Goal: Navigation & Orientation: Understand site structure

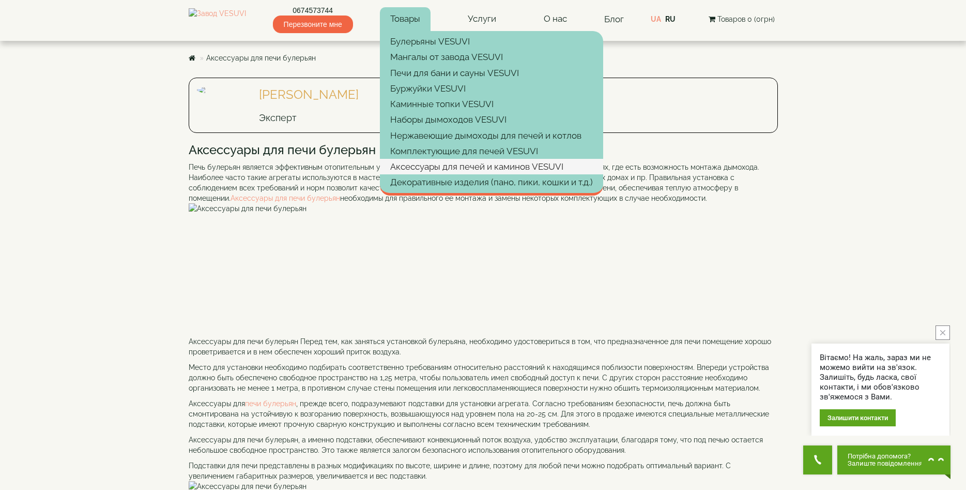
click at [446, 161] on link "Аксессуары для печей и каминов VESUVI" at bounding box center [491, 167] width 223 height 16
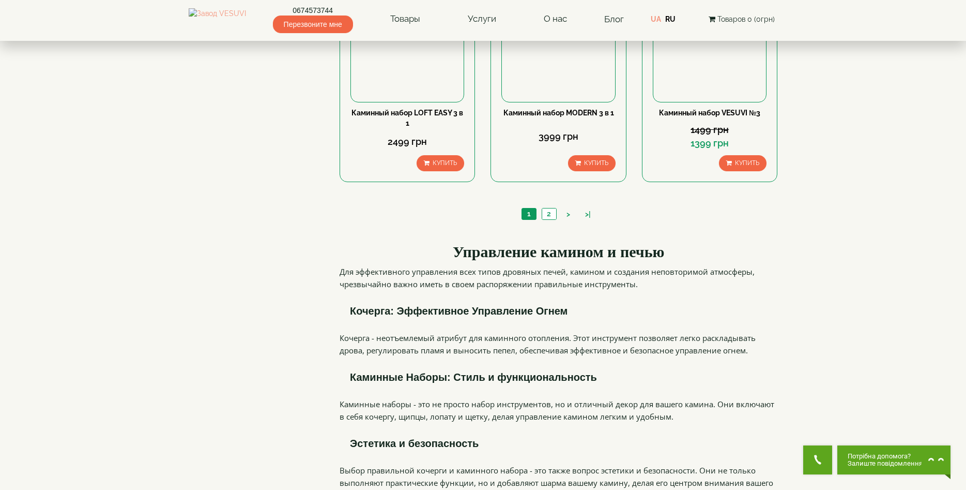
scroll to position [833, 0]
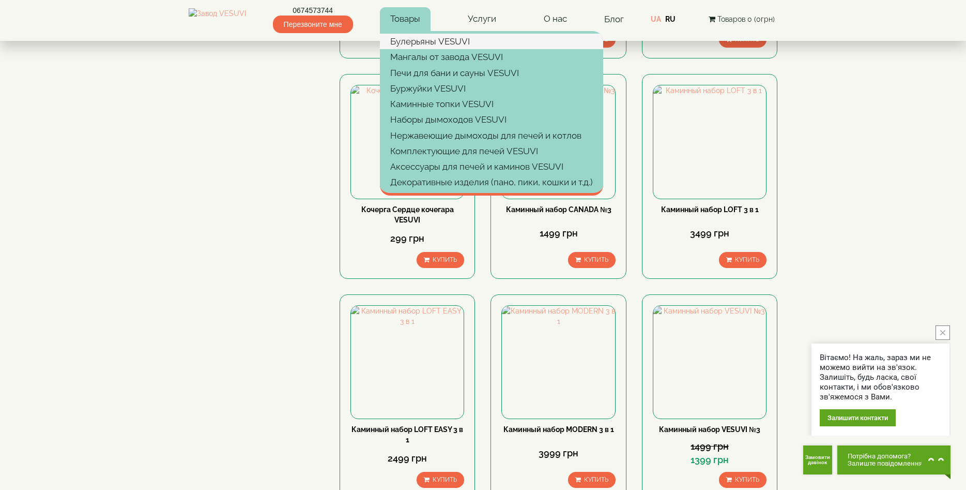
click at [429, 43] on link "Булерьяны VESUVI" at bounding box center [491, 42] width 223 height 16
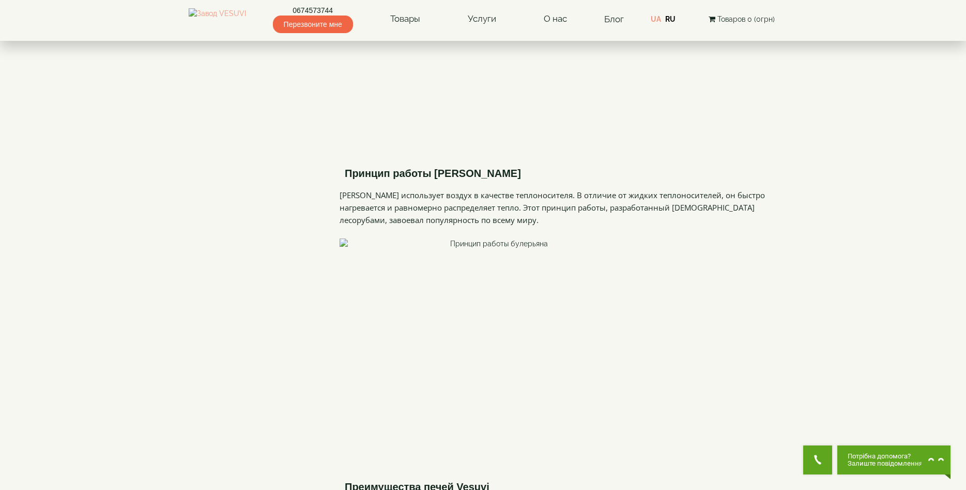
scroll to position [1424, 0]
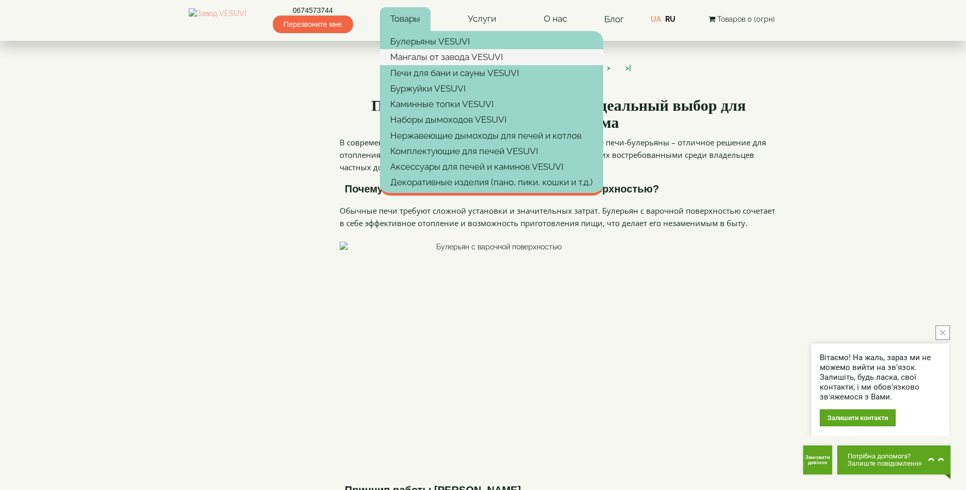
click at [446, 58] on link "Мангалы от завода VESUVI" at bounding box center [491, 57] width 223 height 16
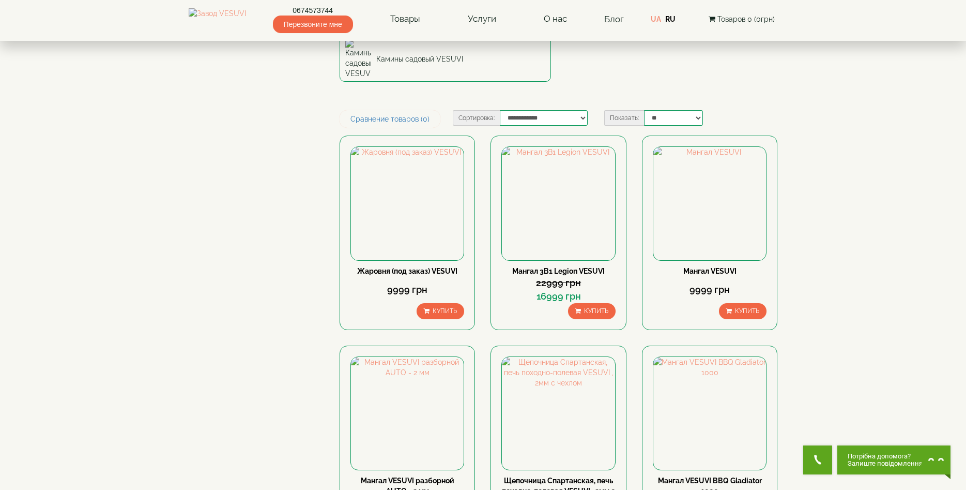
scroll to position [896, 0]
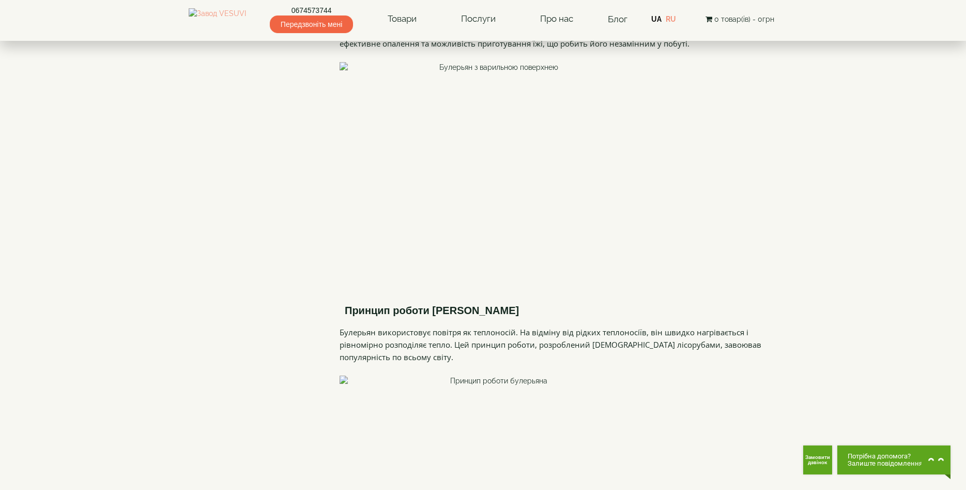
scroll to position [1740, 0]
